Goal: Information Seeking & Learning: Learn about a topic

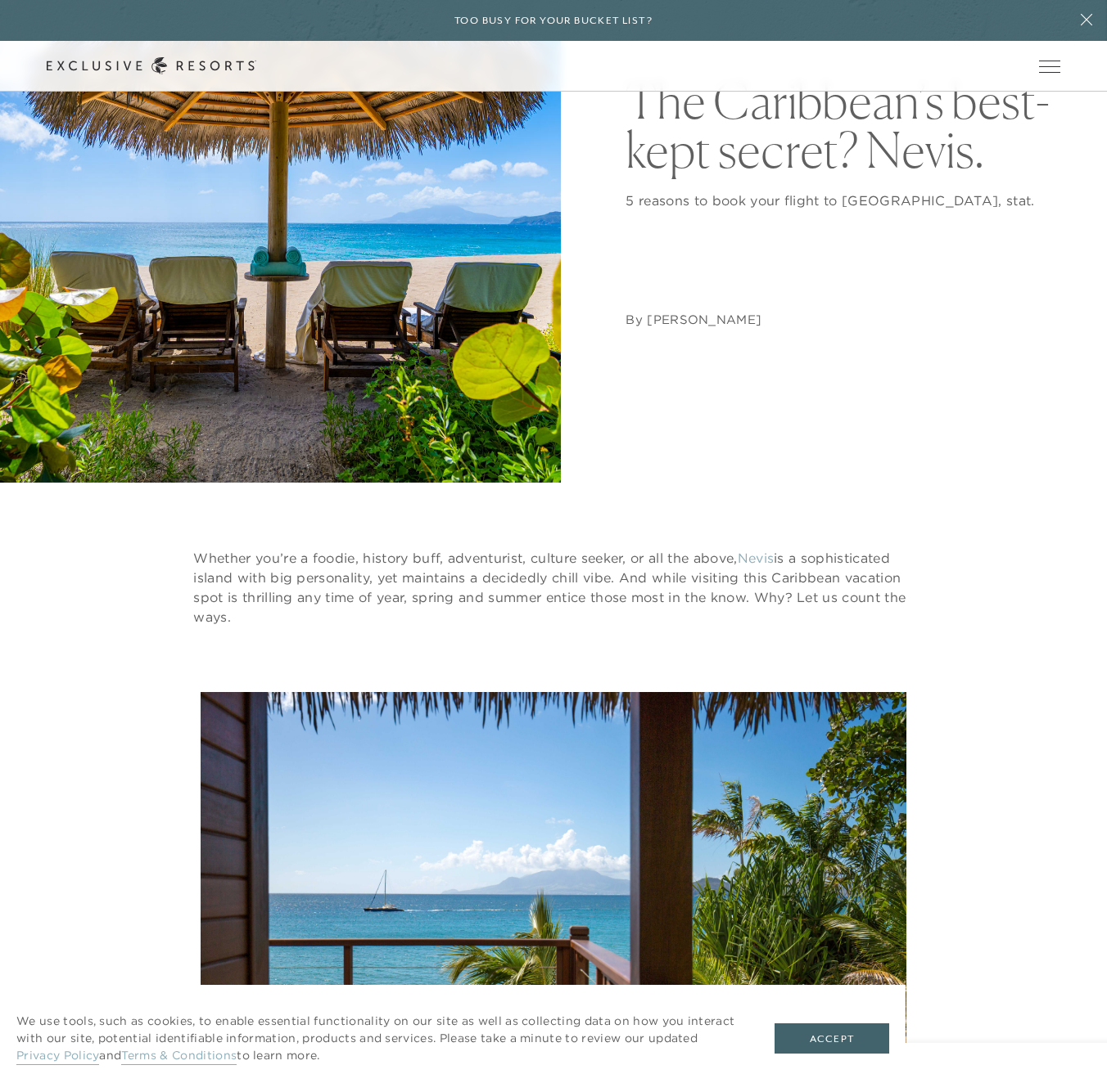
click at [482, 692] on figure "Stunning views from your private villa" at bounding box center [553, 942] width 706 height 499
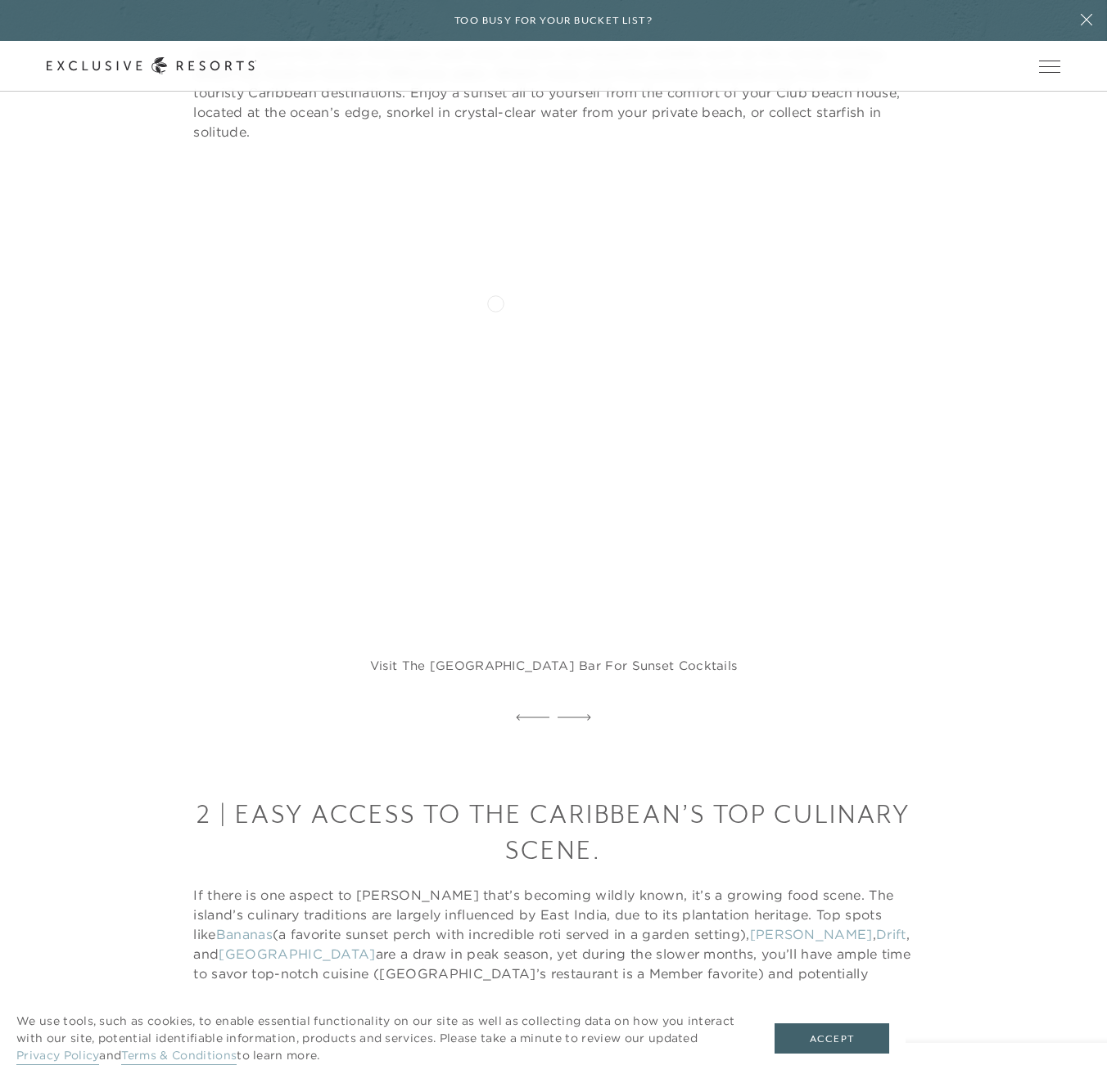
scroll to position [1569, 0]
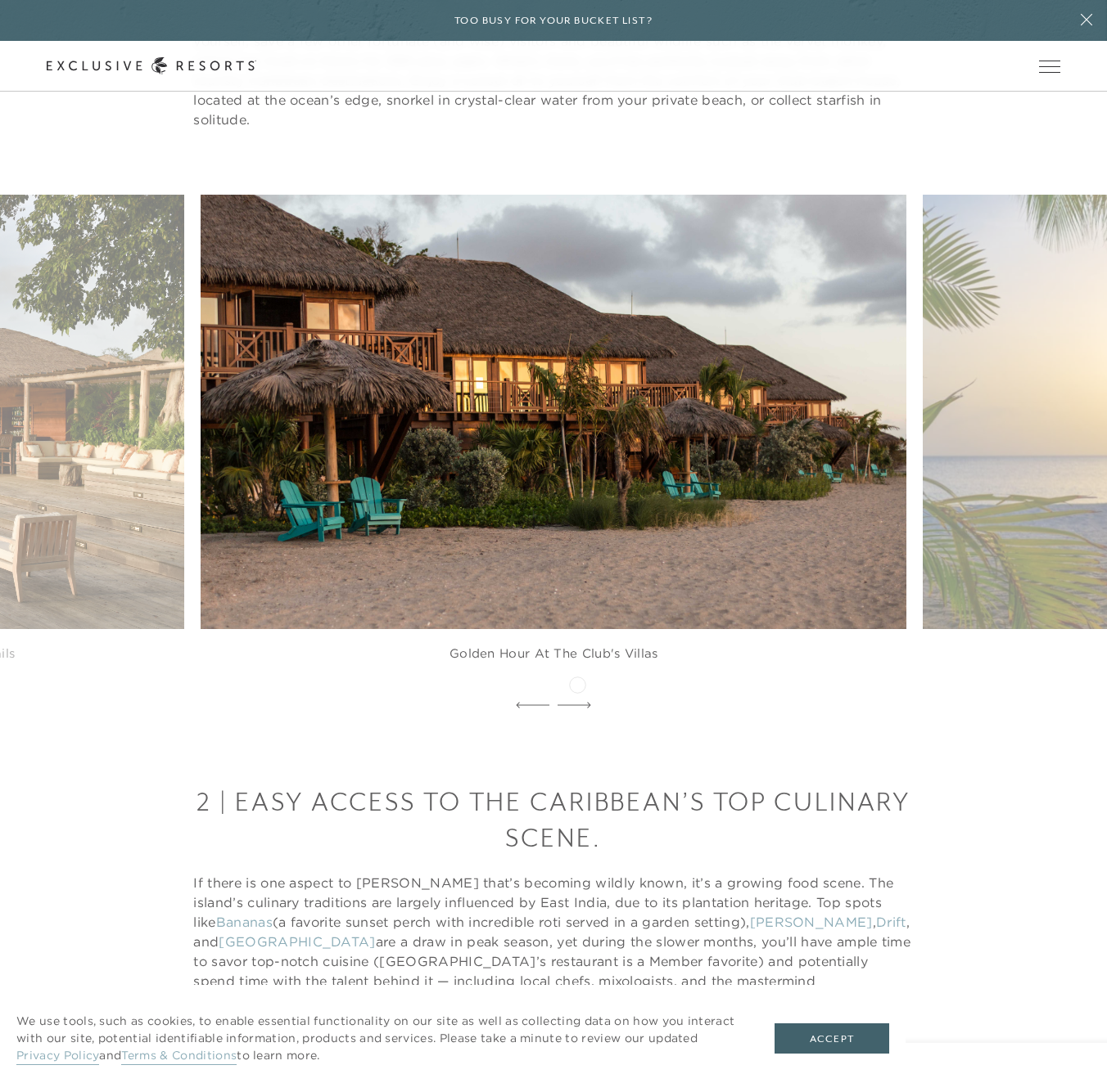
click at [577, 702] on icon at bounding box center [574, 705] width 34 height 7
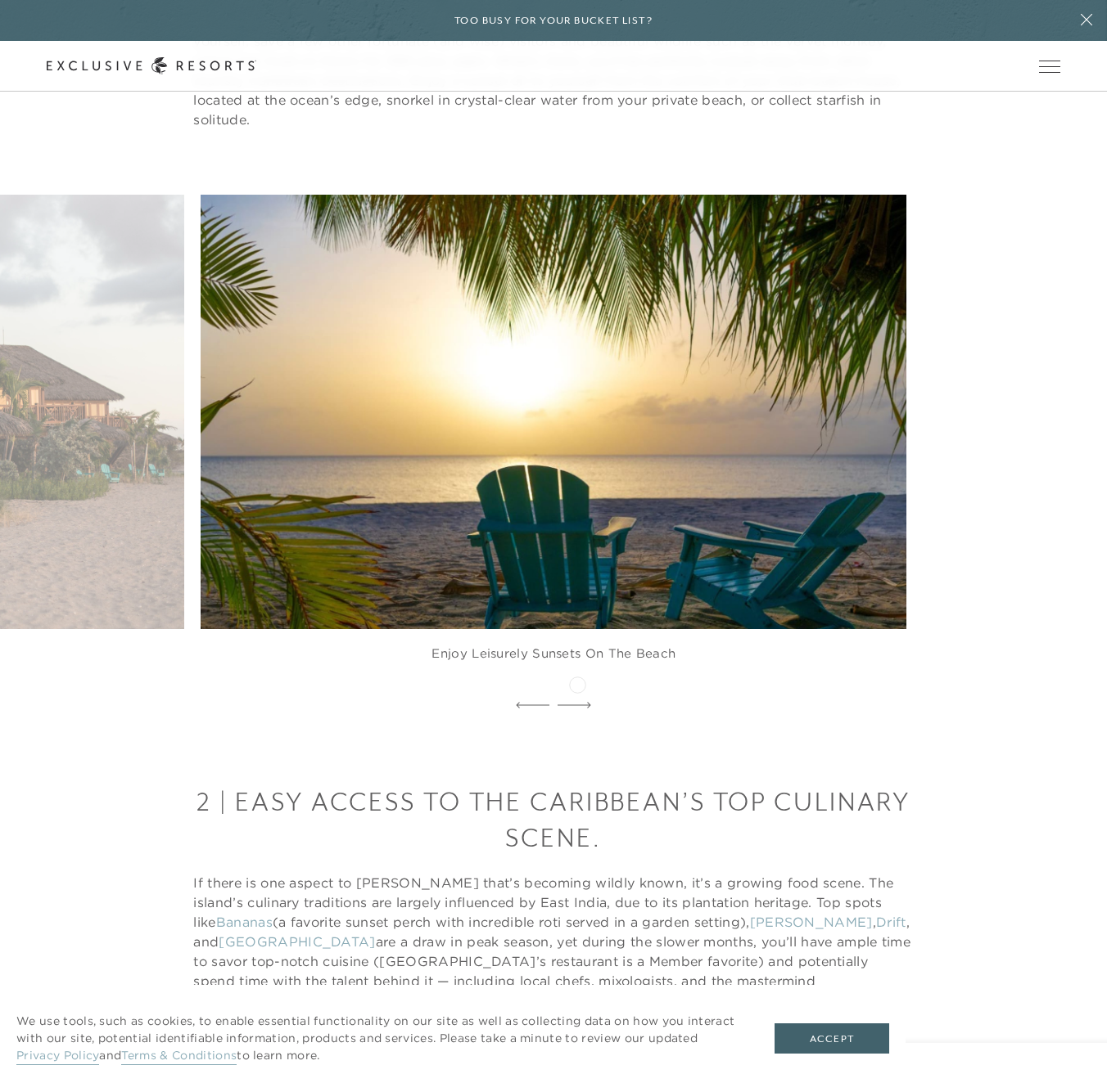
click at [577, 702] on icon at bounding box center [574, 705] width 34 height 7
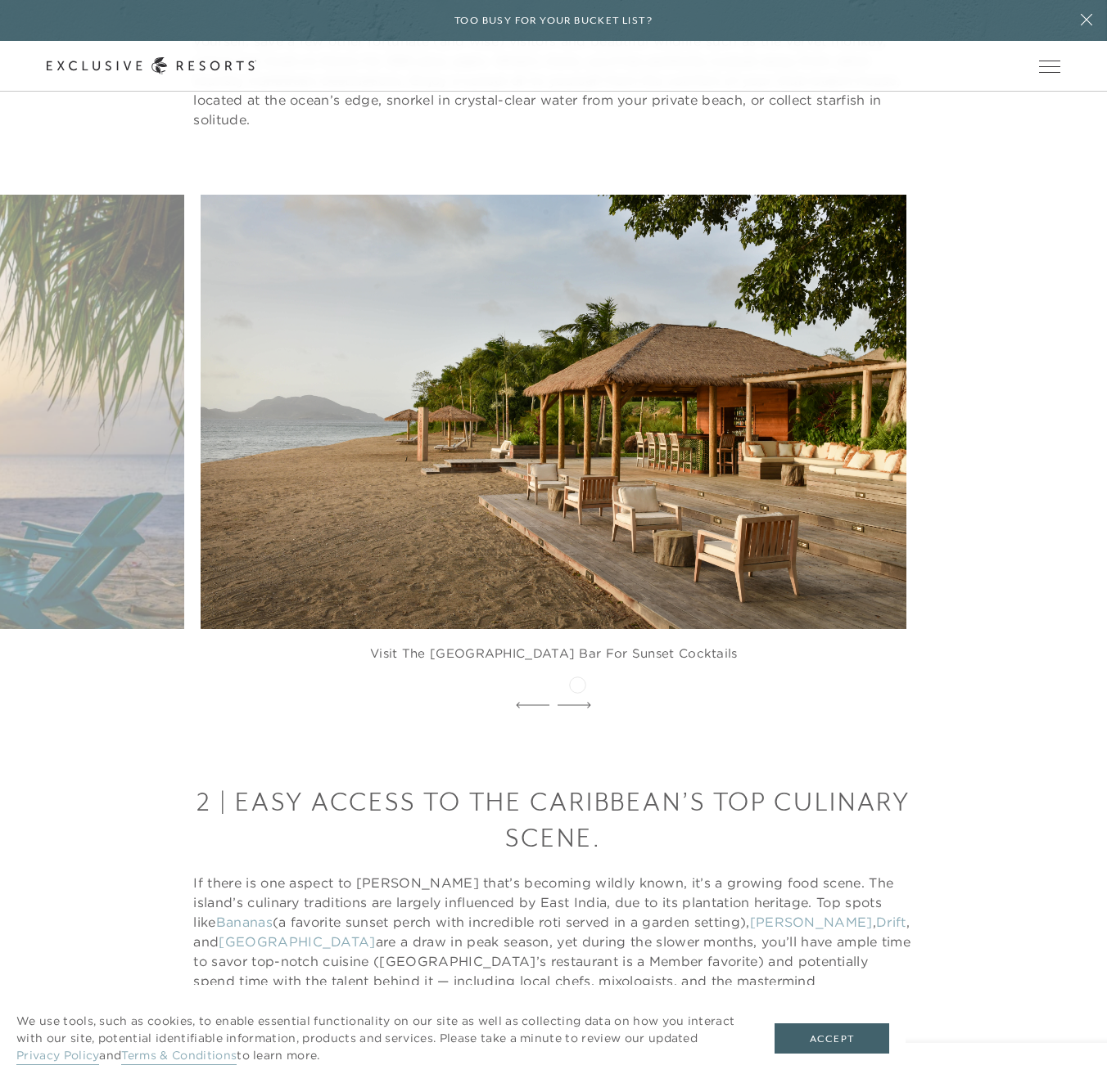
click at [577, 702] on icon at bounding box center [574, 705] width 34 height 7
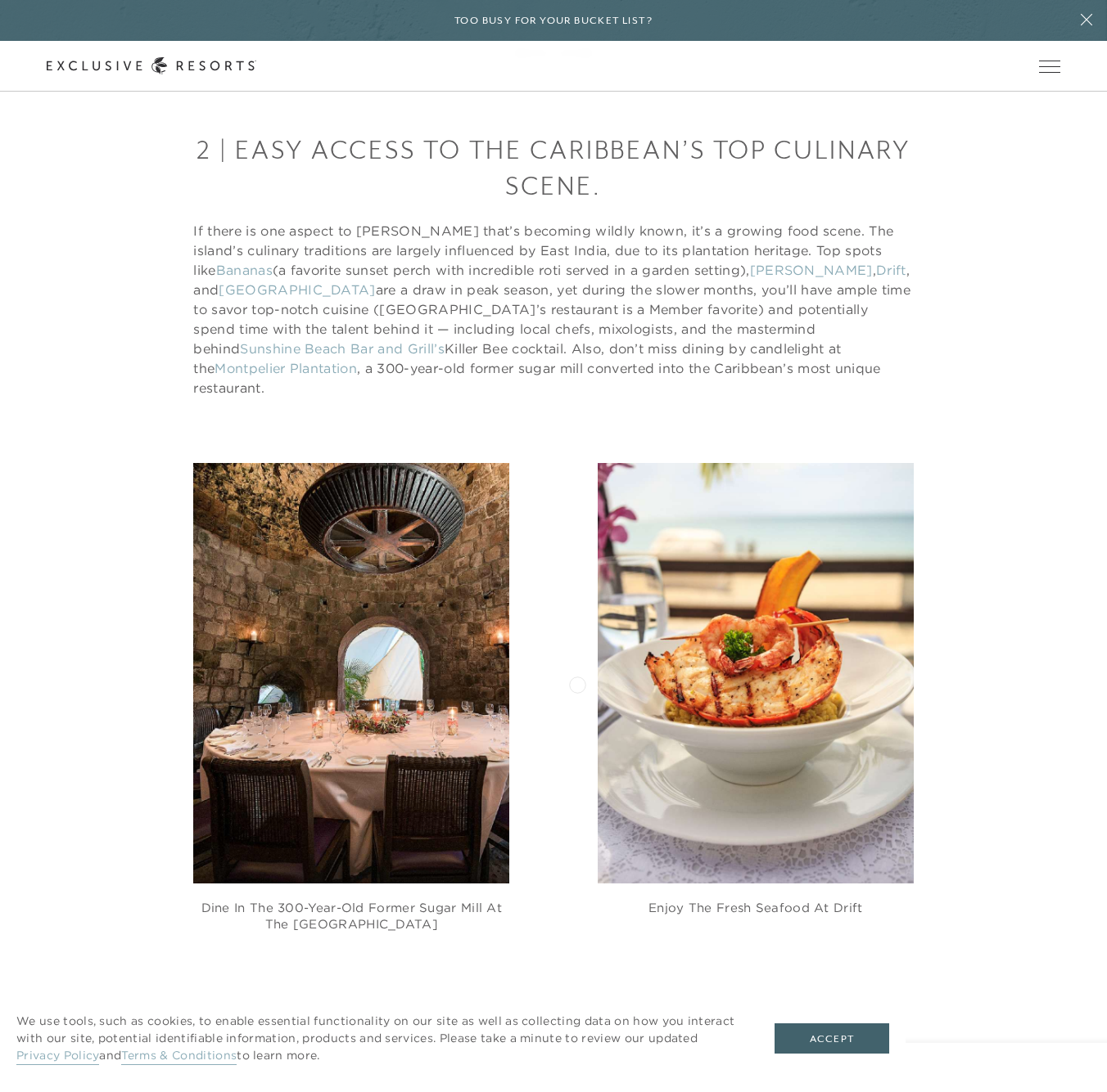
scroll to position [0, 0]
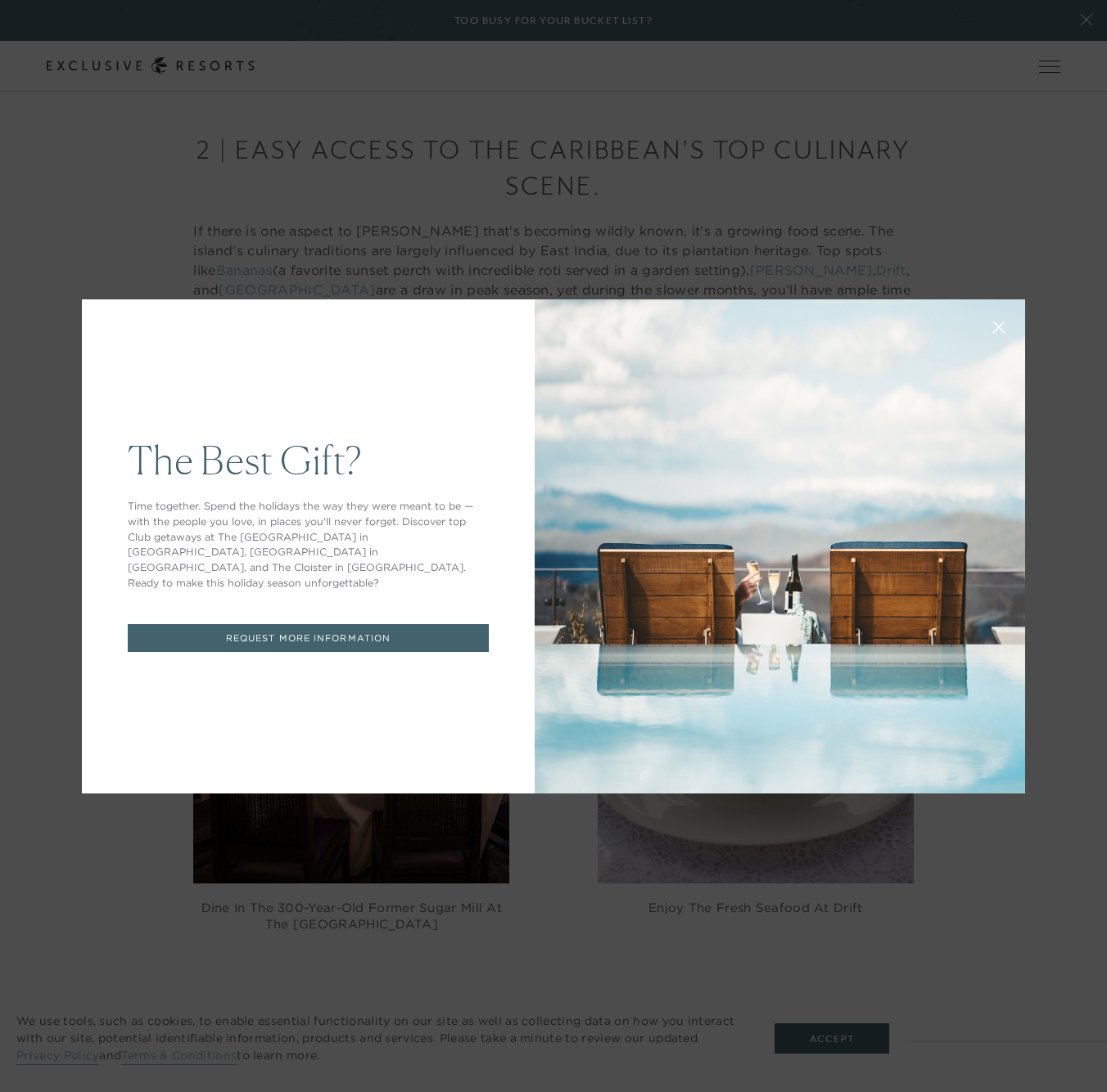
click at [809, 247] on div "The Best Gift? Time together. Spend the holidays the way they were meant to be …" at bounding box center [554, 546] width 1107 height 1092
click at [993, 320] on button at bounding box center [999, 326] width 40 height 40
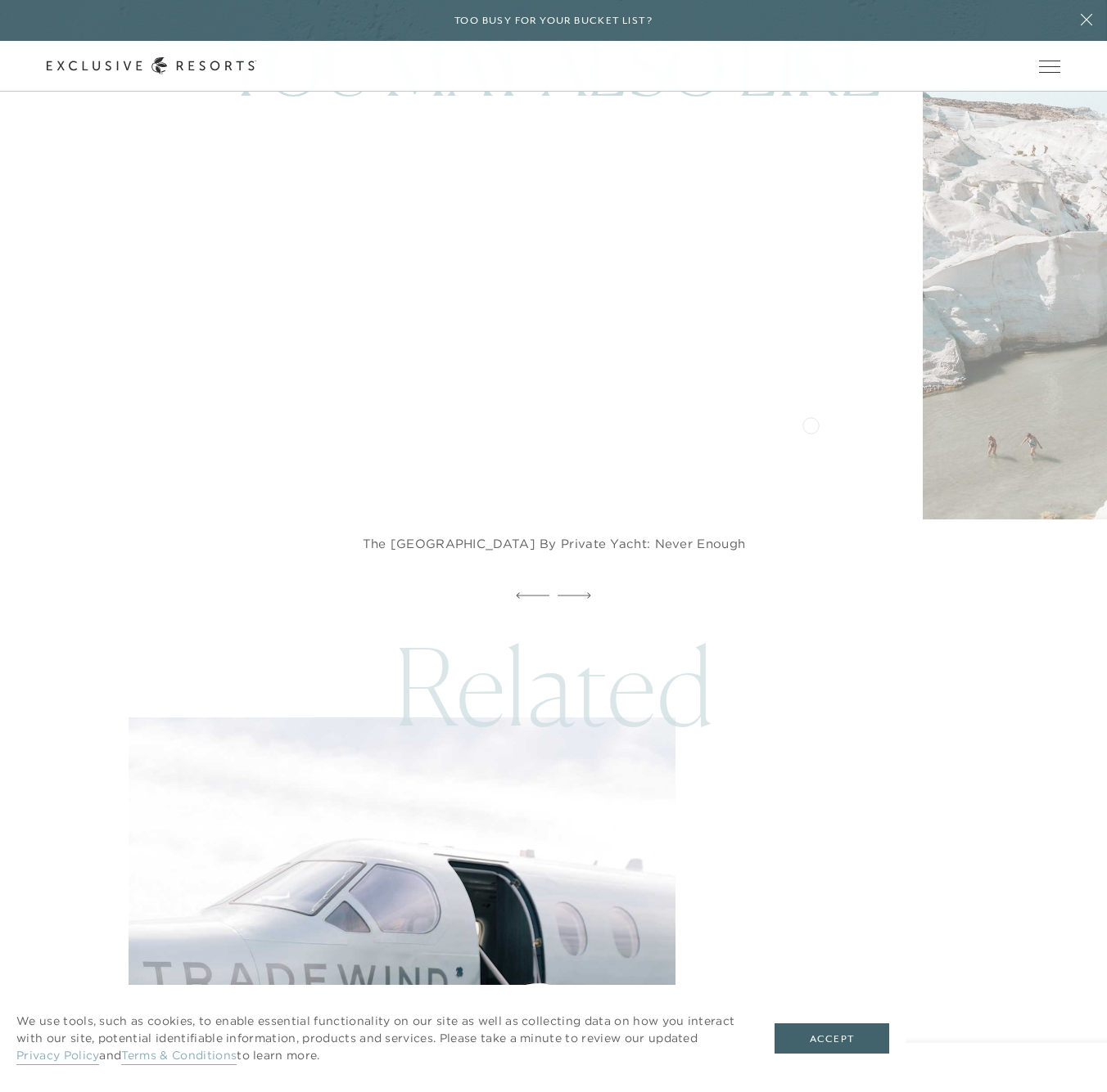
scroll to position [7168, 0]
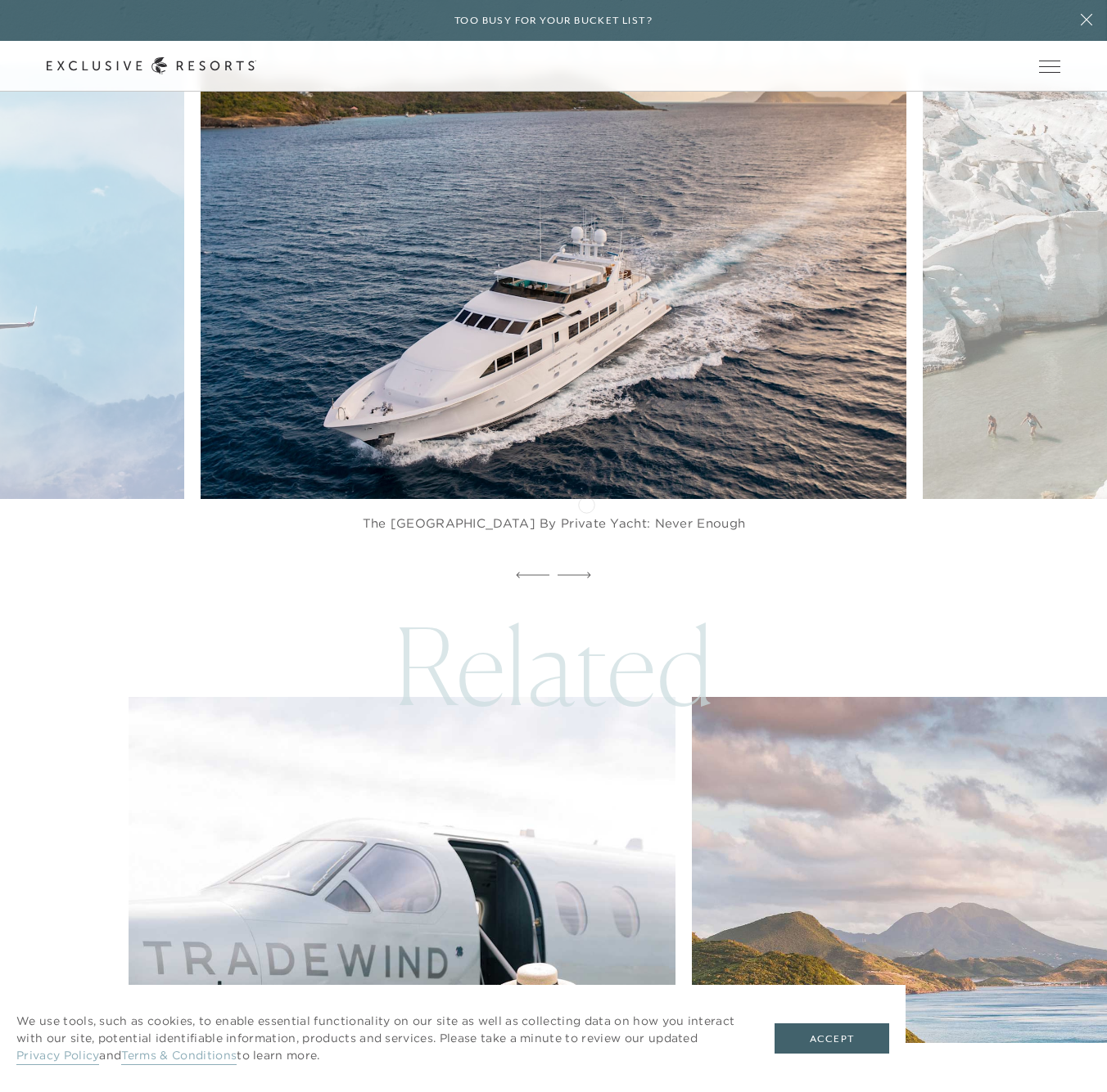
click at [586, 564] on div at bounding box center [574, 576] width 34 height 25
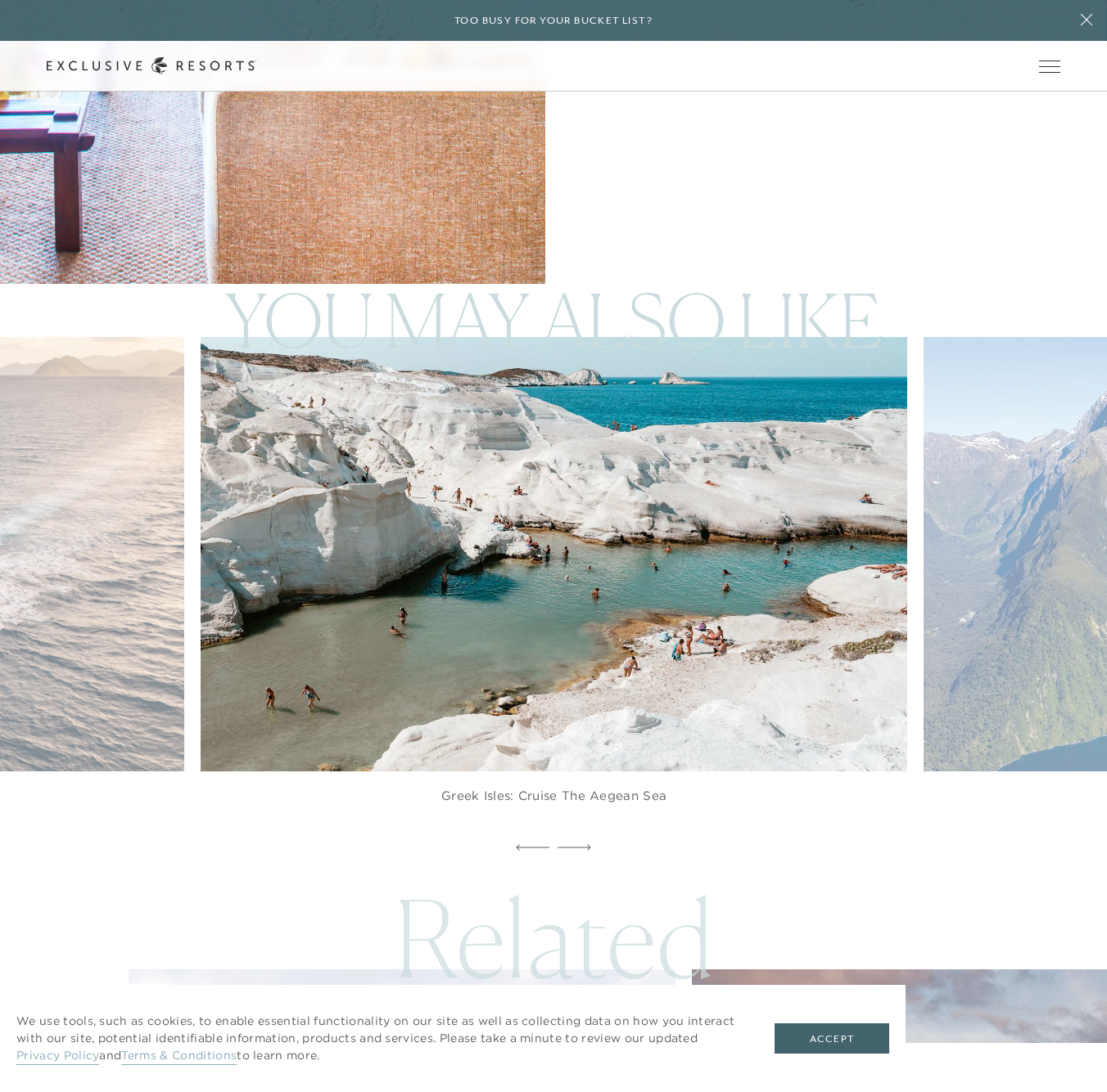
scroll to position [6892, 0]
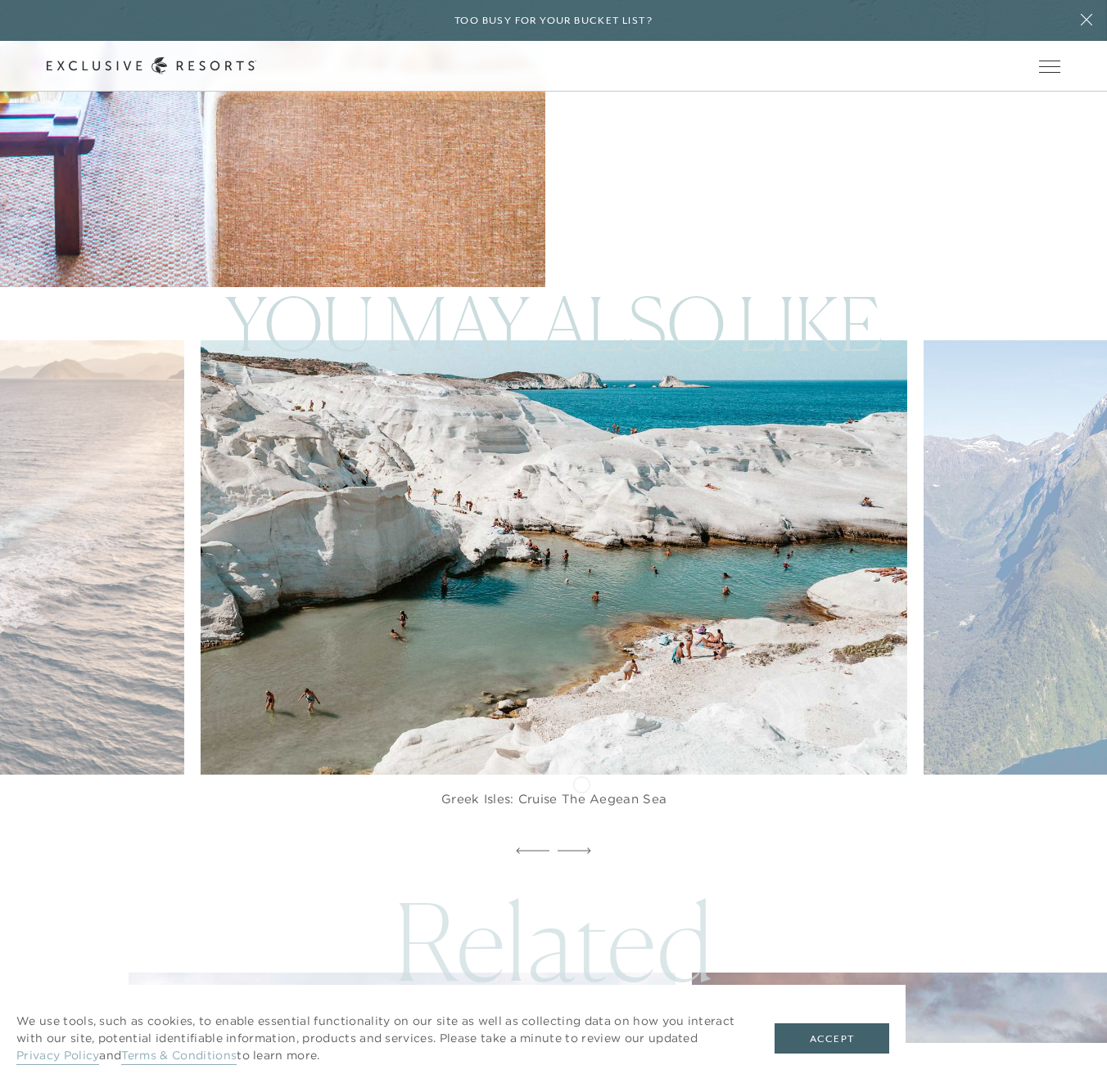
click at [580, 848] on icon at bounding box center [574, 851] width 34 height 7
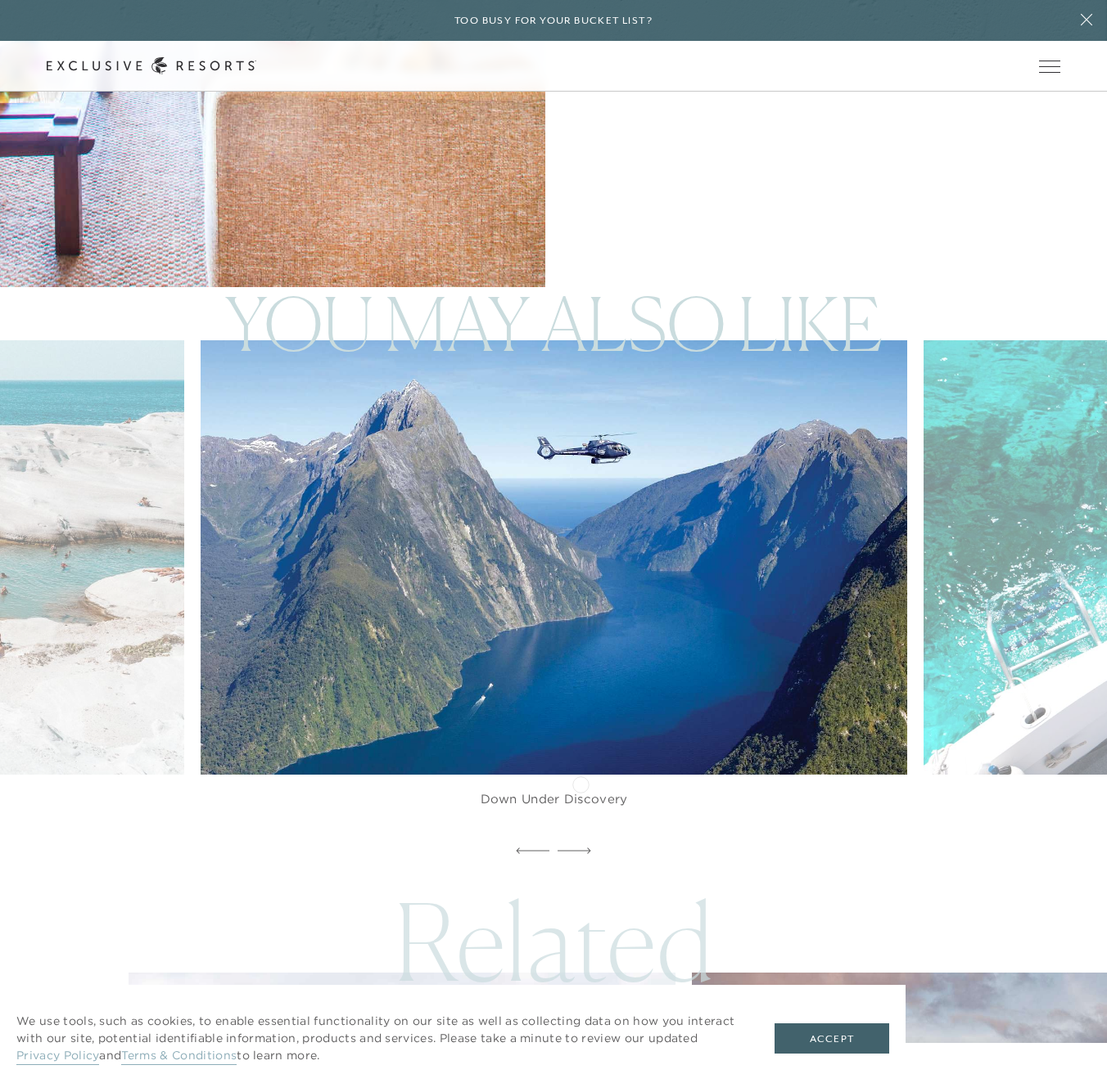
click at [580, 848] on icon at bounding box center [574, 851] width 34 height 7
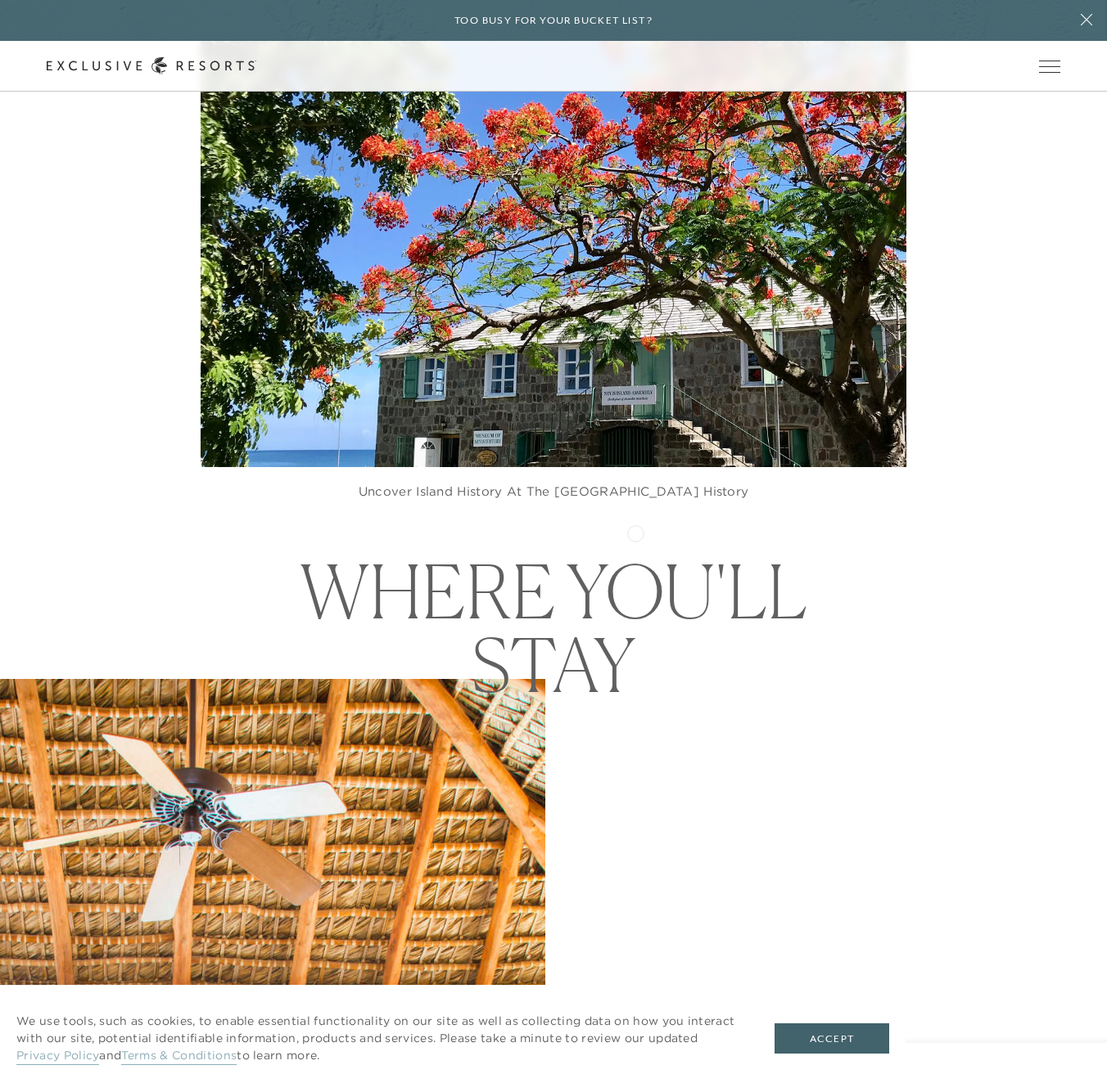
scroll to position [5953, 0]
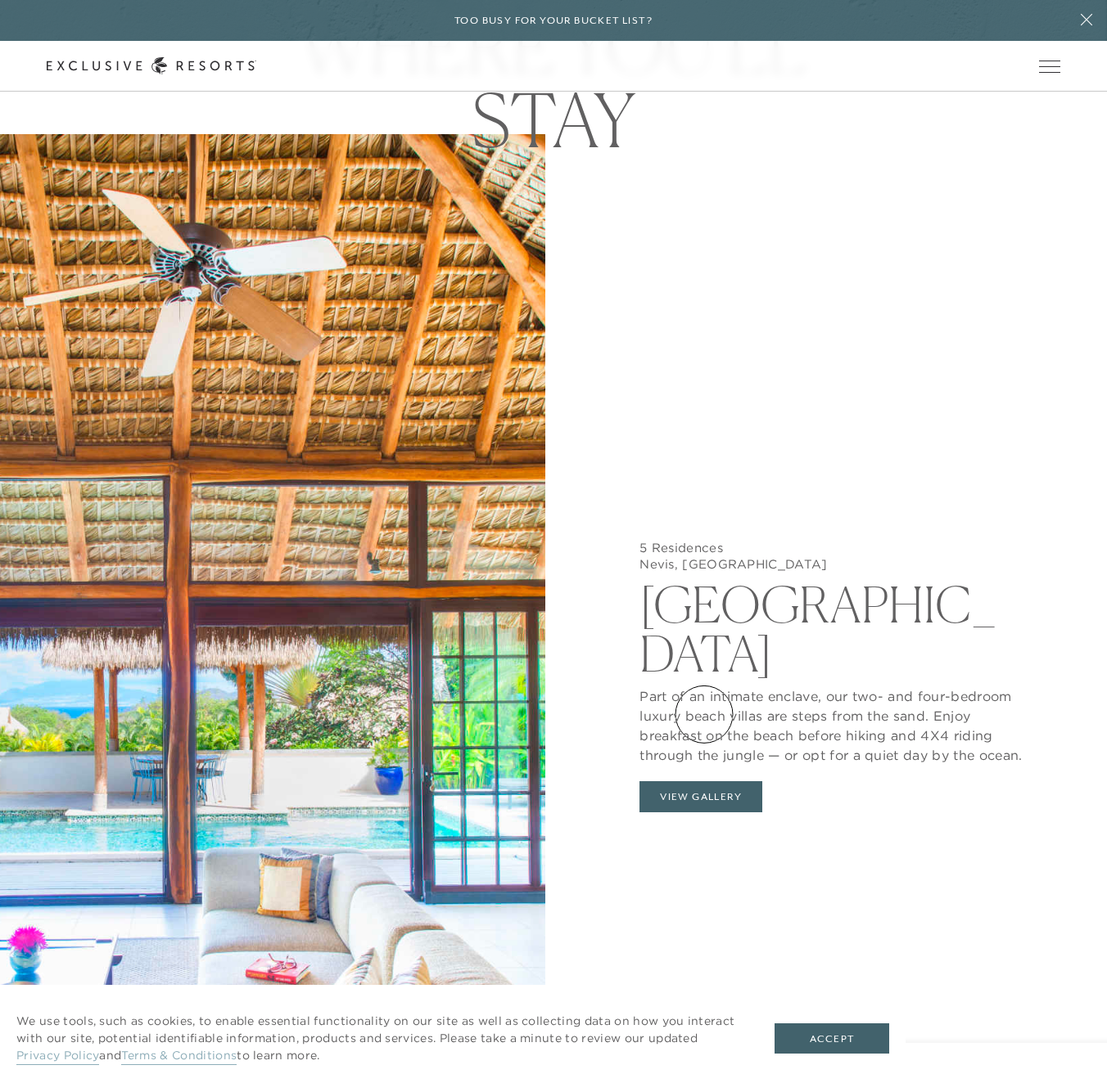
click at [704, 781] on button "View Gallery" at bounding box center [700, 796] width 123 height 31
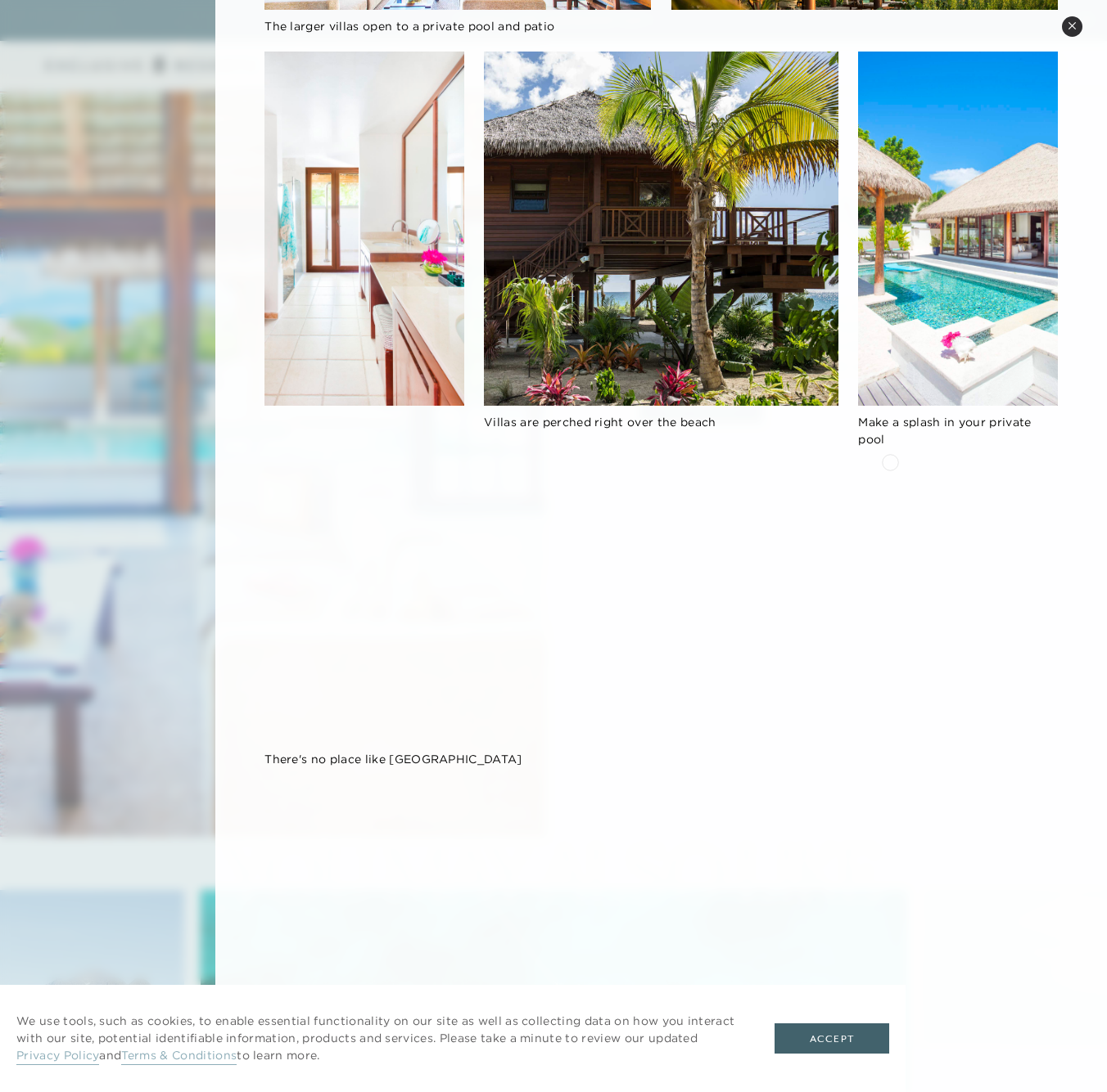
scroll to position [6904, 0]
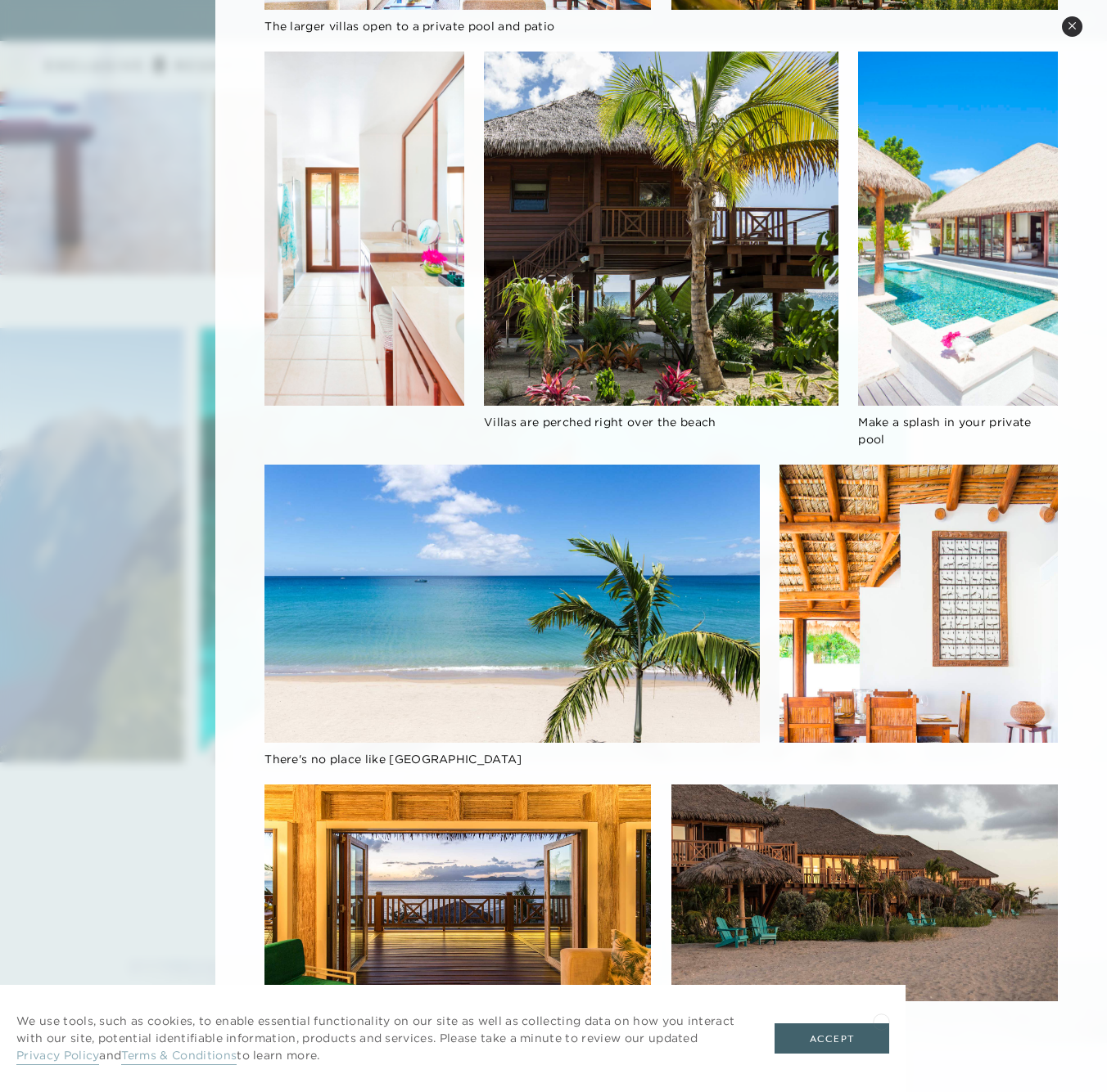
click at [876, 1023] on button "Accept" at bounding box center [831, 1039] width 114 height 31
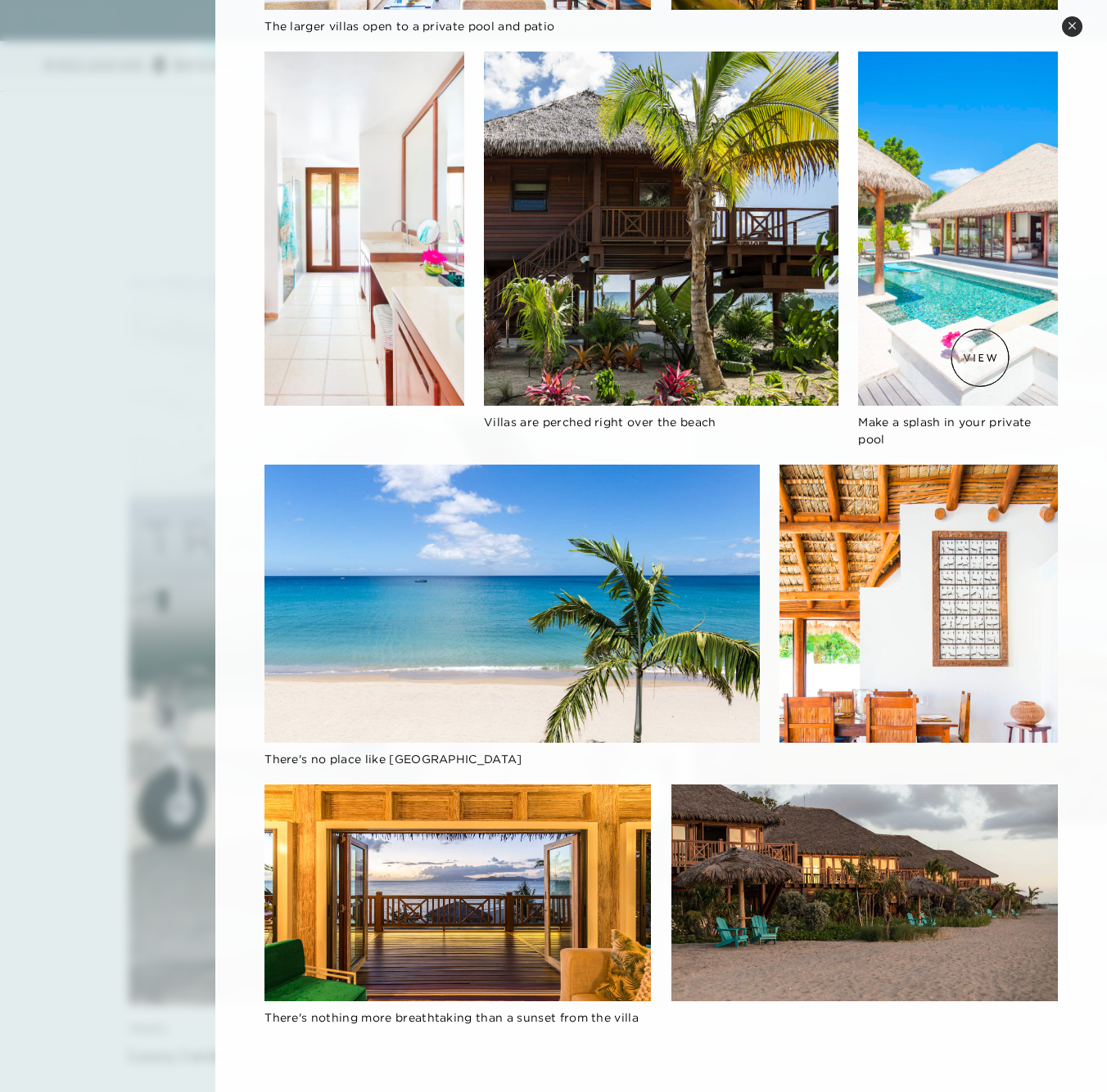
scroll to position [0, 0]
